Goal: Navigation & Orientation: Find specific page/section

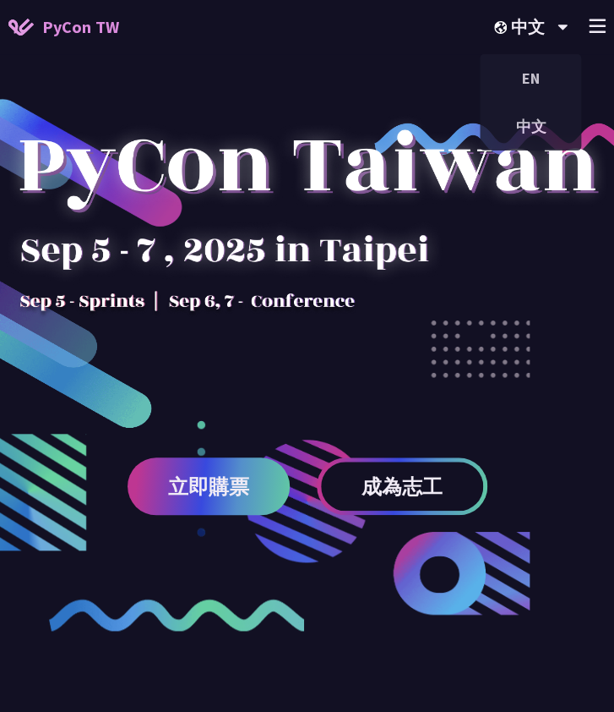
click at [591, 15] on div "+" at bounding box center [597, 26] width 17 height 25
click at [590, 21] on icon at bounding box center [597, 26] width 17 height 14
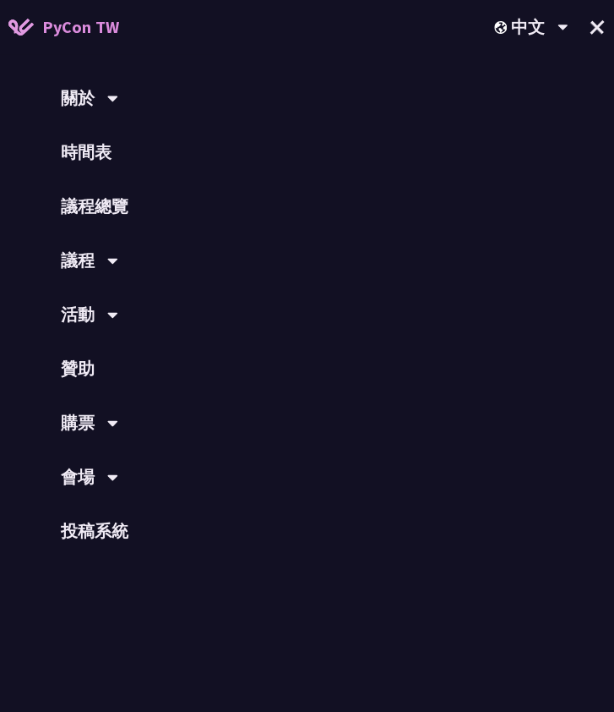
click at [116, 259] on icon at bounding box center [112, 262] width 10 height 6
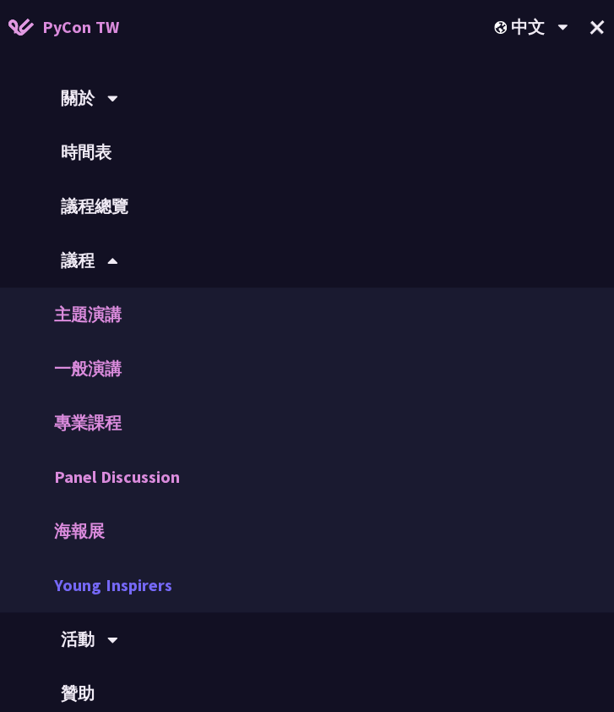
click at [148, 575] on link "Young Inspirers" at bounding box center [307, 585] width 614 height 54
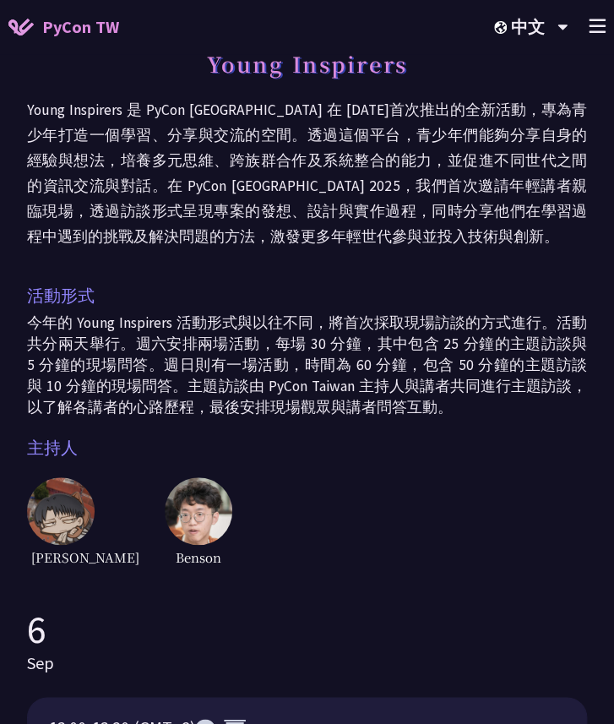
click at [90, 39] on span "PyCon TW" at bounding box center [80, 26] width 77 height 25
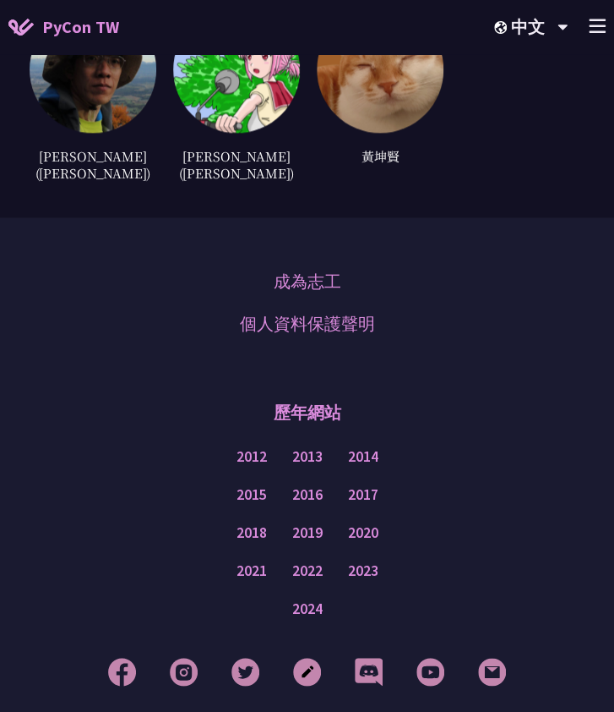
scroll to position [7932, 0]
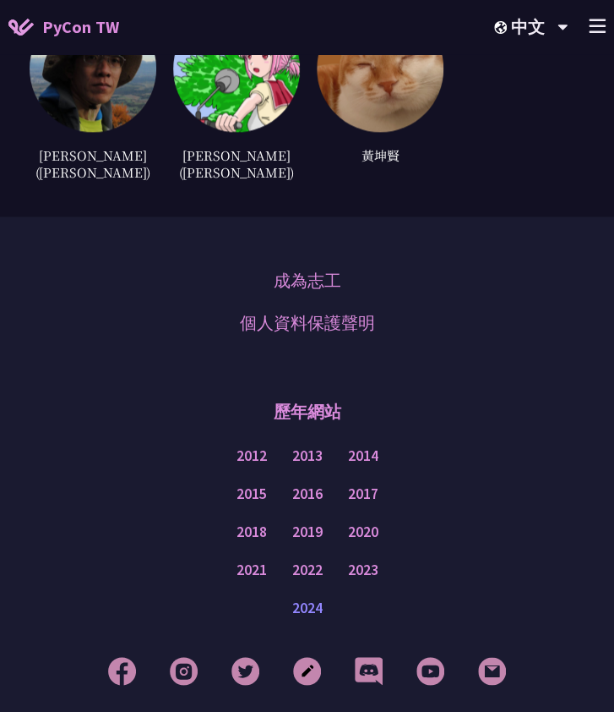
click at [294, 597] on link "2024" at bounding box center [307, 607] width 30 height 21
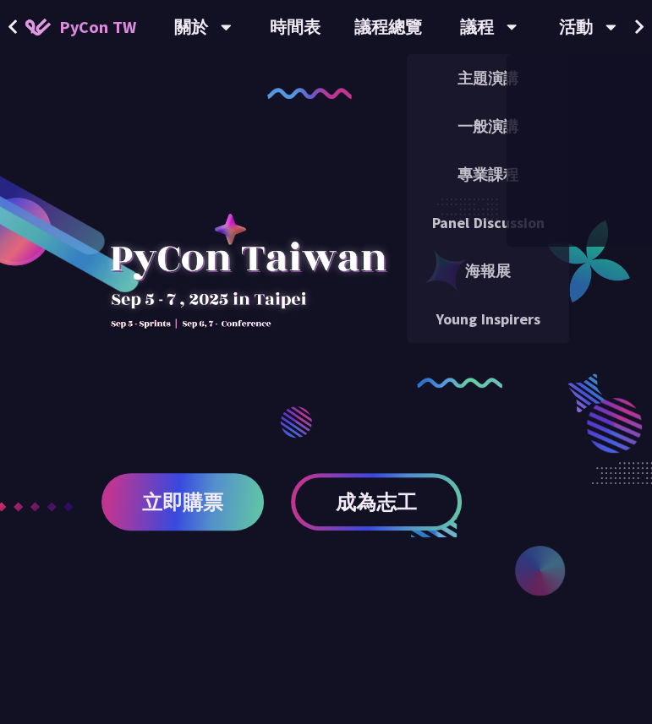
click at [644, 27] on button at bounding box center [638, 27] width 25 height 54
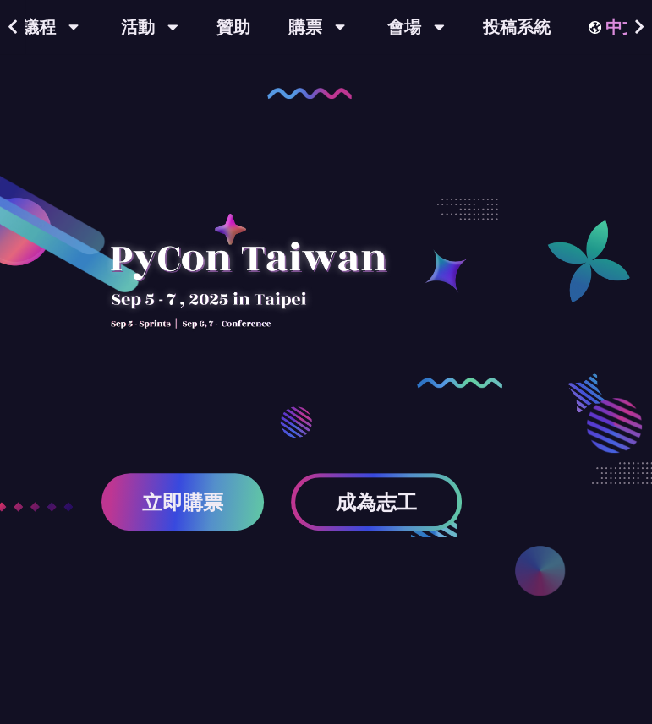
scroll to position [0, 467]
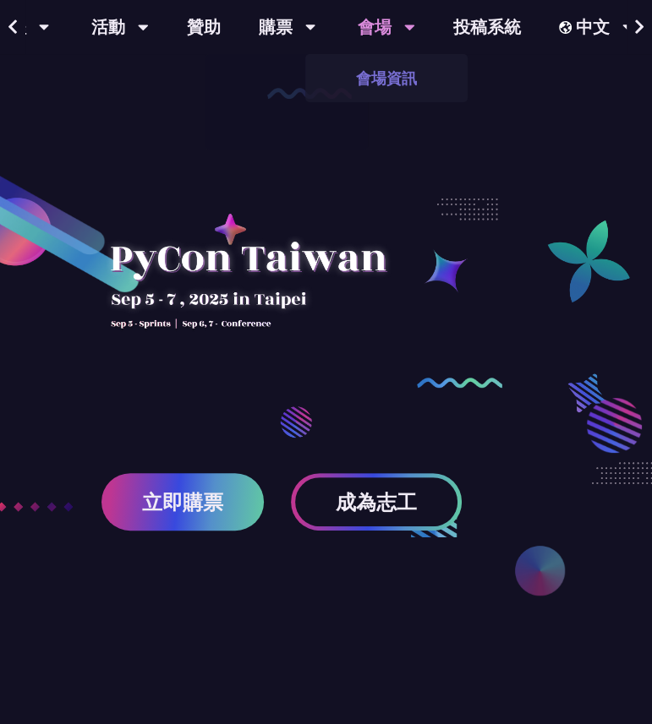
click at [393, 64] on link "會場資訊" at bounding box center [386, 78] width 162 height 40
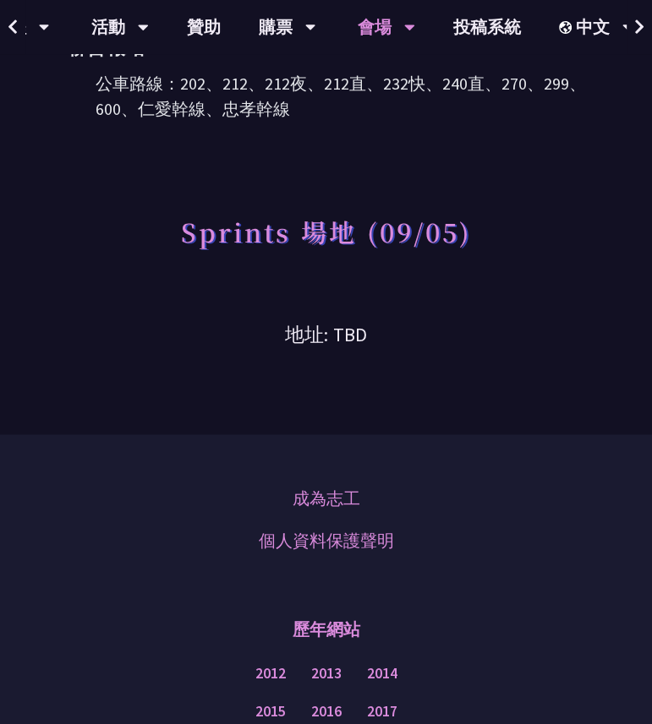
scroll to position [1319, 0]
